Goal: Find specific page/section: Find specific page/section

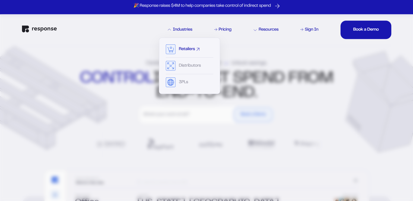
click at [184, 47] on div "Retailers" at bounding box center [187, 49] width 16 height 4
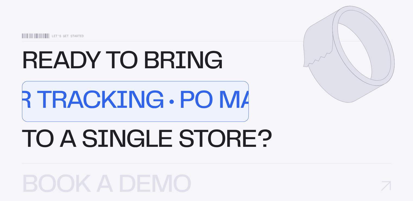
scroll to position [1575, 0]
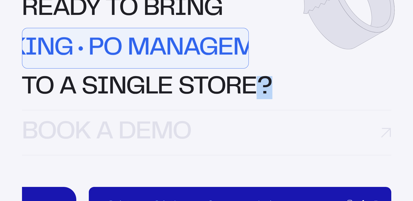
drag, startPoint x: 261, startPoint y: 101, endPoint x: 254, endPoint y: 100, distance: 6.5
click at [254, 99] on div "READY TO BRING Real-Time Data top vendors powerful controls ORDER TRACKING PO M…" at bounding box center [206, 49] width 369 height 102
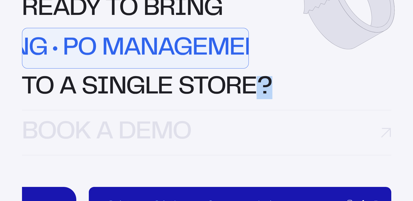
click at [285, 75] on div "READY TO BRING Real-Time Data top vendors powerful controls ORDER TRACKING PO M…" at bounding box center [206, 49] width 369 height 102
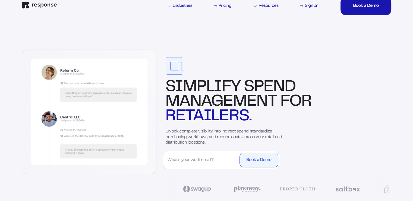
scroll to position [0, 0]
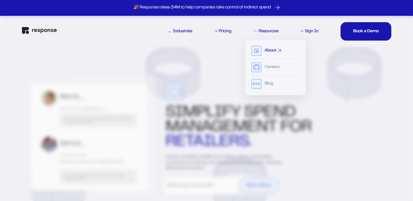
click at [269, 52] on div "About" at bounding box center [270, 51] width 12 height 4
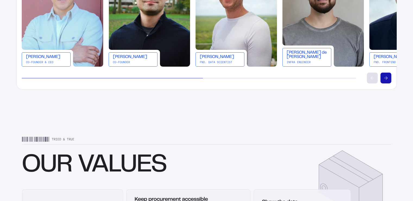
scroll to position [978, 0]
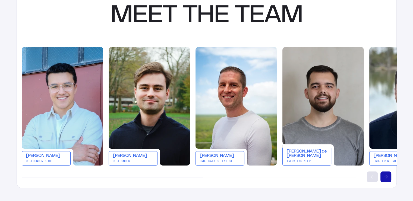
click at [388, 176] on button "Scroll right" at bounding box center [385, 177] width 11 height 11
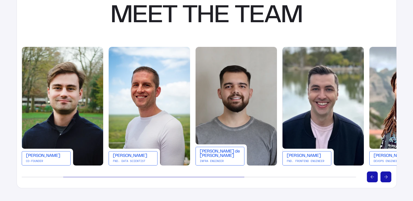
click at [388, 176] on button "Scroll right" at bounding box center [385, 177] width 11 height 11
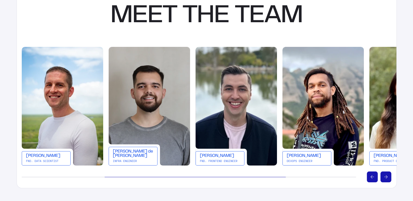
click at [388, 176] on button "Scroll right" at bounding box center [385, 177] width 11 height 11
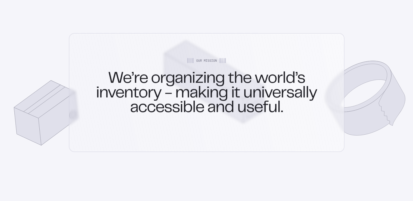
scroll to position [0, 0]
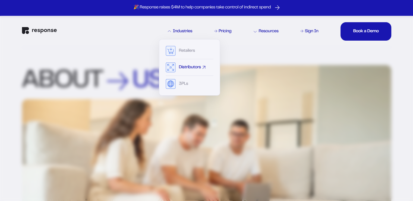
click at [188, 64] on div "Distributors" at bounding box center [190, 69] width 48 height 13
click at [194, 66] on div "Distributors" at bounding box center [190, 67] width 22 height 4
